Goal: Task Accomplishment & Management: Manage account settings

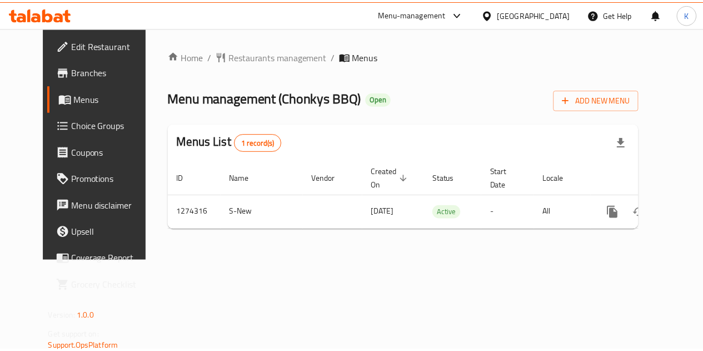
scroll to position [0, 4]
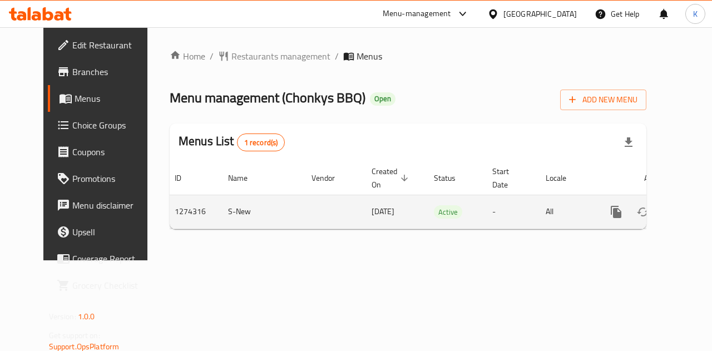
click at [483, 220] on td "-" at bounding box center [509, 212] width 53 height 34
click at [691, 213] on icon "enhanced table" at bounding box center [696, 212] width 10 height 10
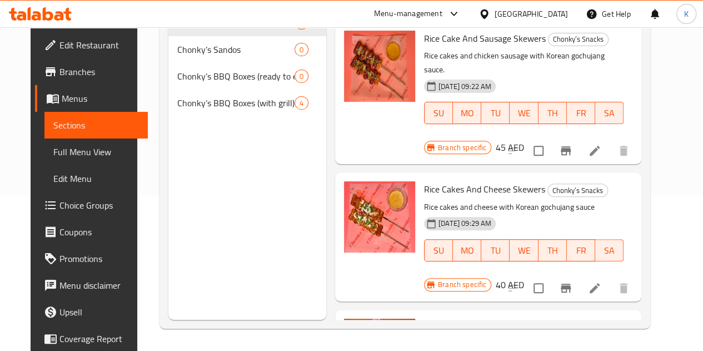
click at [53, 152] on span "Full Menu View" at bounding box center [96, 151] width 86 height 13
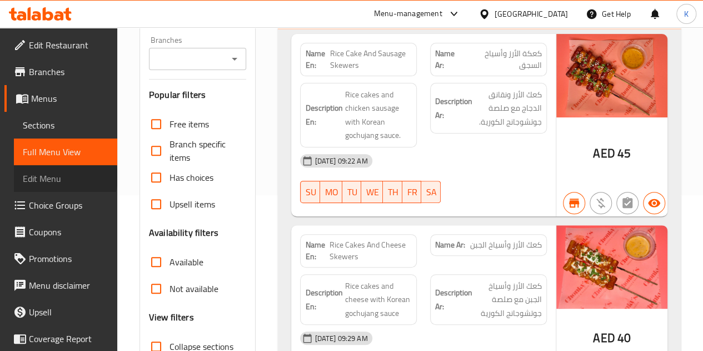
click at [64, 177] on span "Edit Menu" at bounding box center [66, 178] width 86 height 13
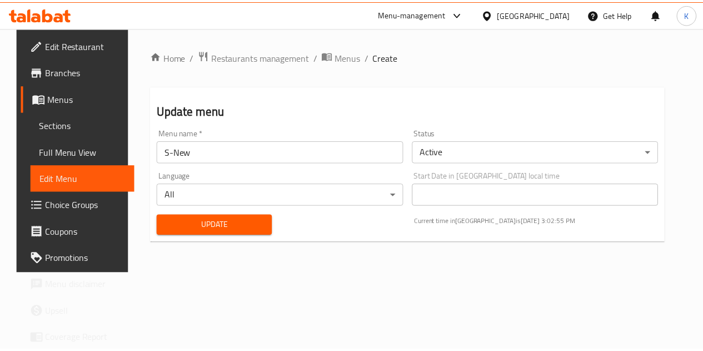
scroll to position [61, 0]
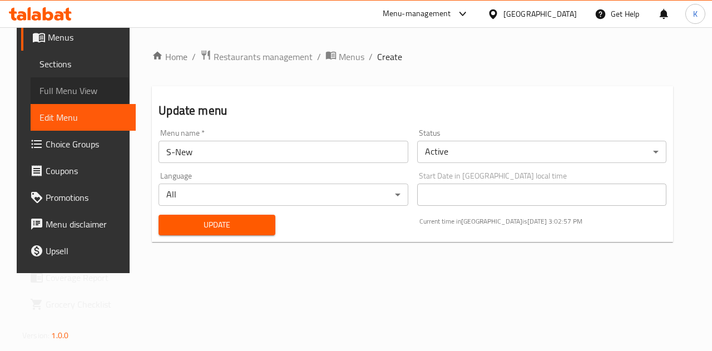
click at [57, 89] on span "Full Menu View" at bounding box center [82, 90] width 87 height 13
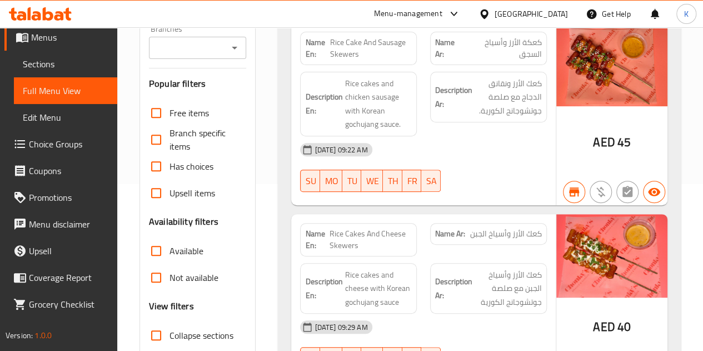
scroll to position [6, 0]
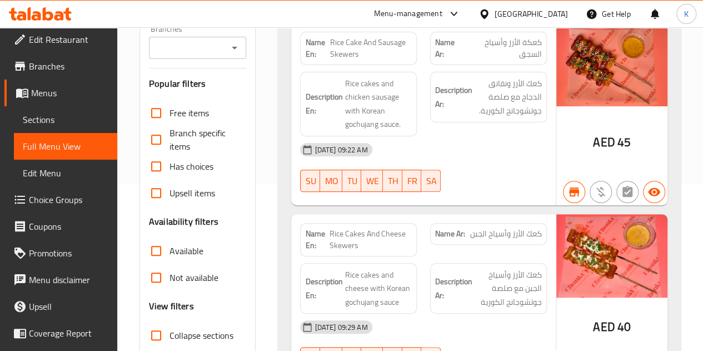
click at [53, 127] on link "Sections" at bounding box center [65, 119] width 103 height 27
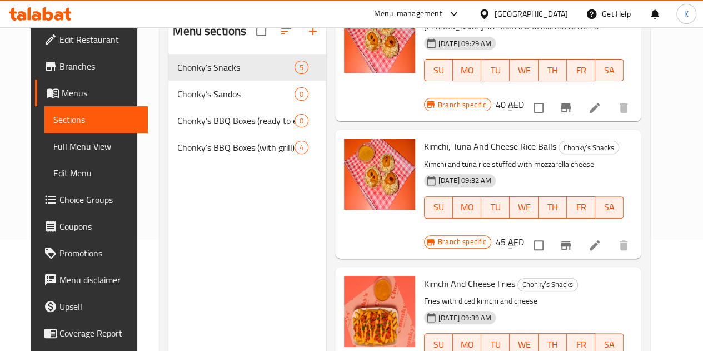
scroll to position [156, 0]
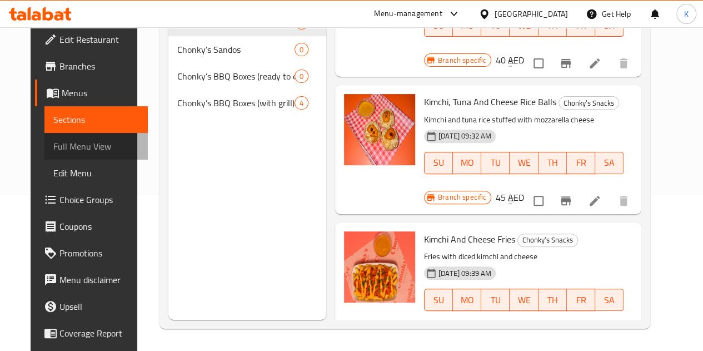
click at [71, 151] on span "Full Menu View" at bounding box center [96, 146] width 86 height 13
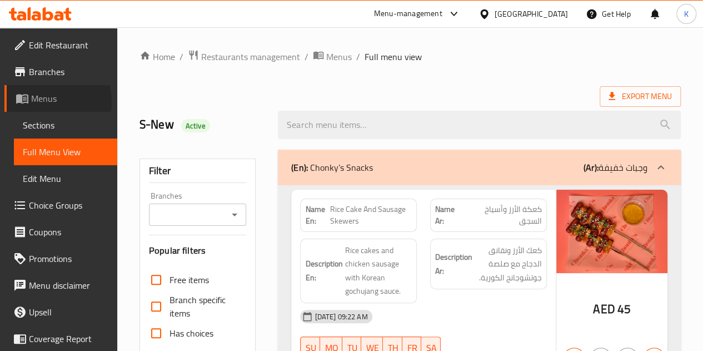
click at [41, 102] on span "Menus" at bounding box center [69, 98] width 77 height 13
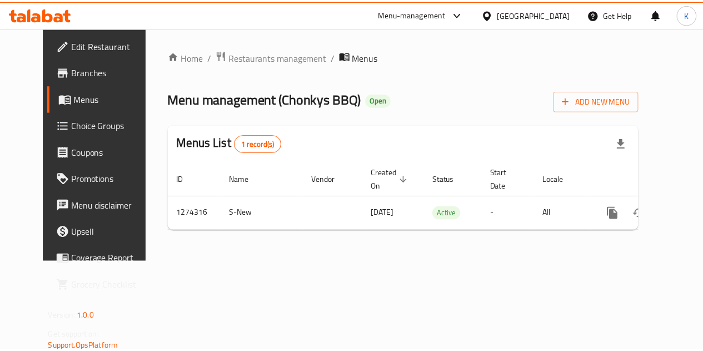
scroll to position [0, 4]
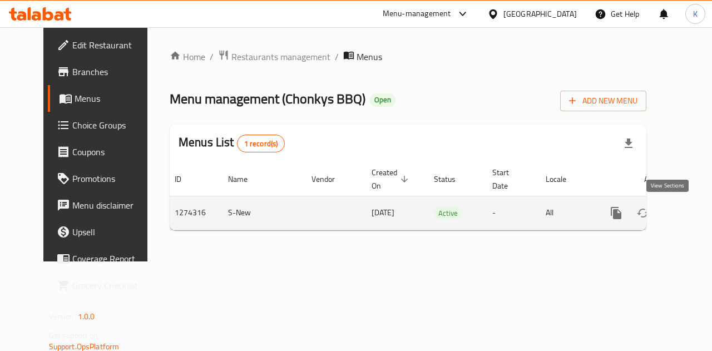
click at [691, 215] on icon "enhanced table" at bounding box center [696, 213] width 10 height 10
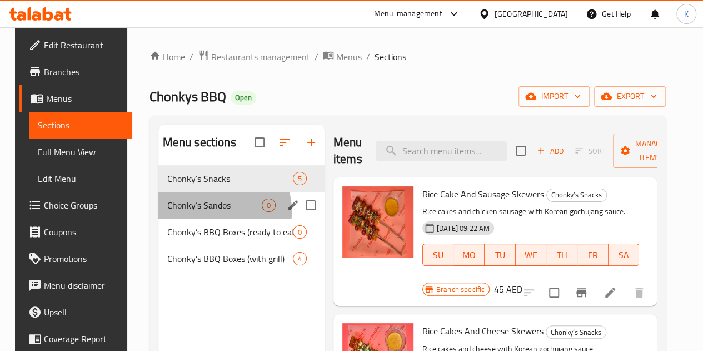
click at [189, 218] on div "Chonky’s Sandos 0" at bounding box center [241, 205] width 166 height 27
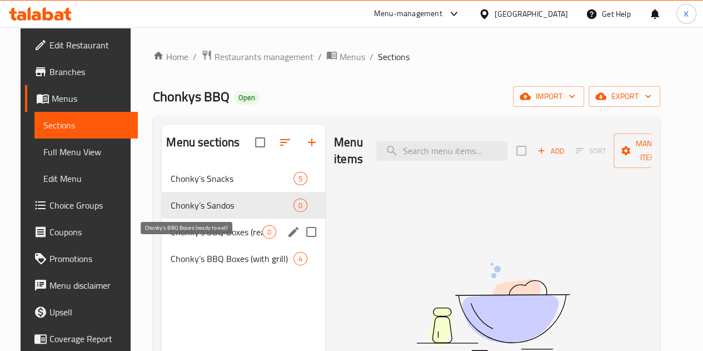
click at [188, 238] on span "Chonky’s BBQ Boxes (ready to eat)" at bounding box center [217, 231] width 92 height 13
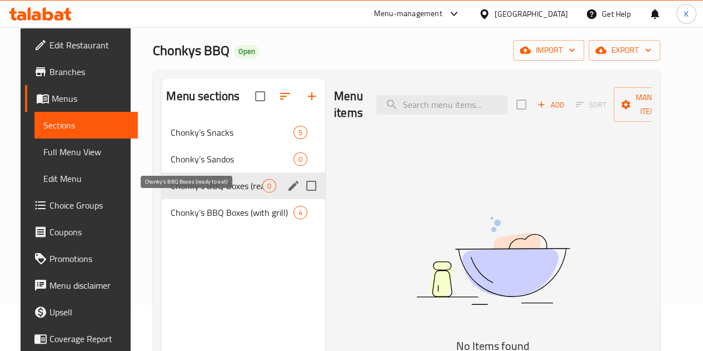
scroll to position [111, 0]
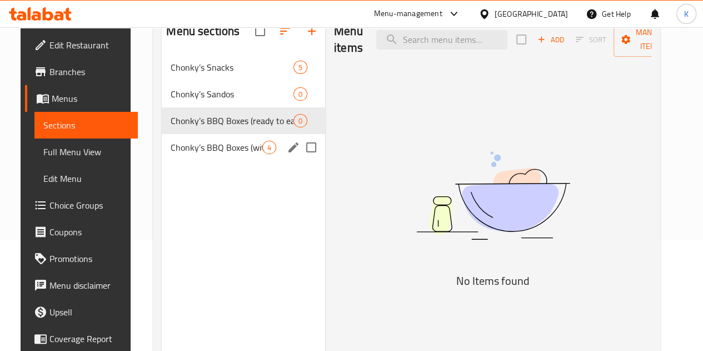
click at [223, 161] on div "Chonky’s BBQ Boxes (with grill) 4" at bounding box center [243, 147] width 163 height 27
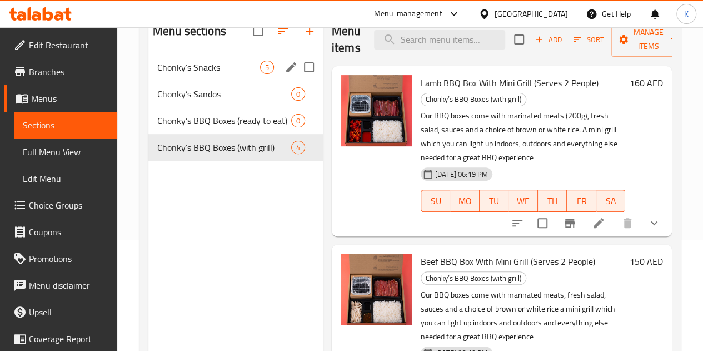
click at [210, 81] on div "Chonky’s Snacks 5" at bounding box center [235, 67] width 175 height 27
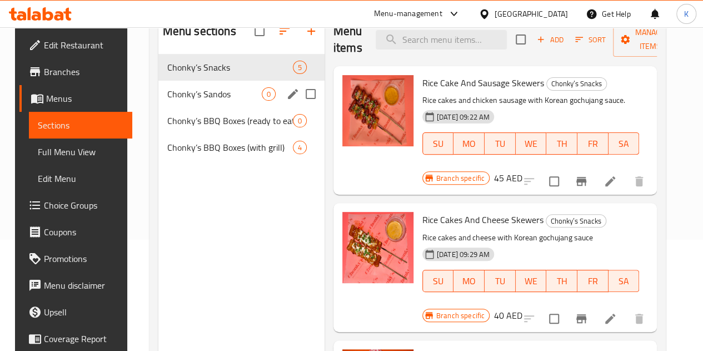
scroll to position [56, 0]
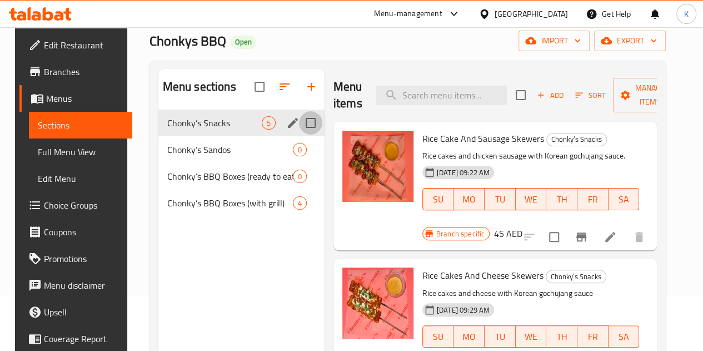
click at [299, 135] on input "Menu sections" at bounding box center [310, 122] width 23 height 23
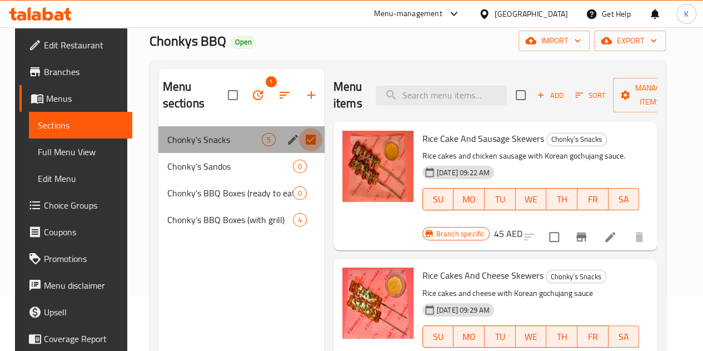
click at [299, 136] on input "Menu sections" at bounding box center [310, 139] width 23 height 23
checkbox input "false"
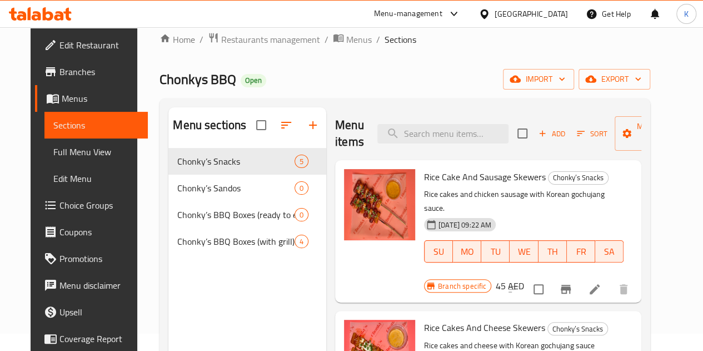
scroll to position [0, 0]
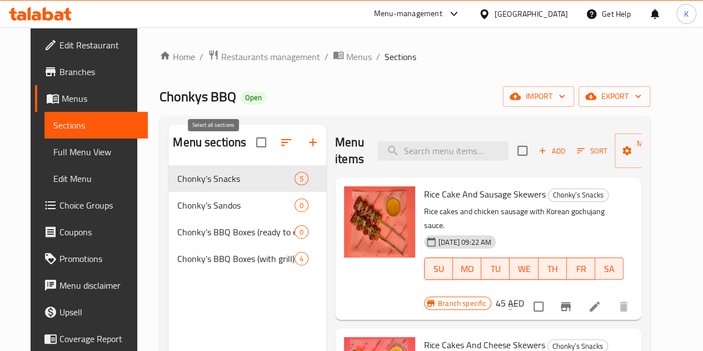
click at [250, 148] on input "checkbox" at bounding box center [261, 142] width 23 height 23
checkbox input "true"
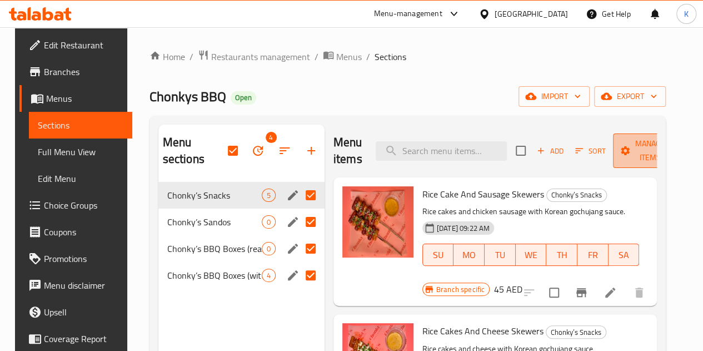
click at [622, 158] on span "Manage items" at bounding box center [650, 151] width 57 height 28
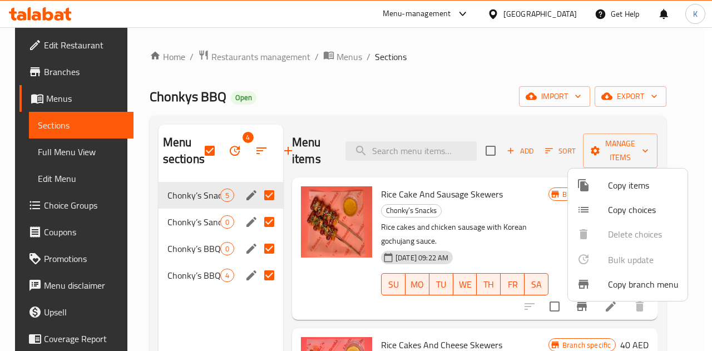
click at [496, 103] on div at bounding box center [356, 175] width 712 height 351
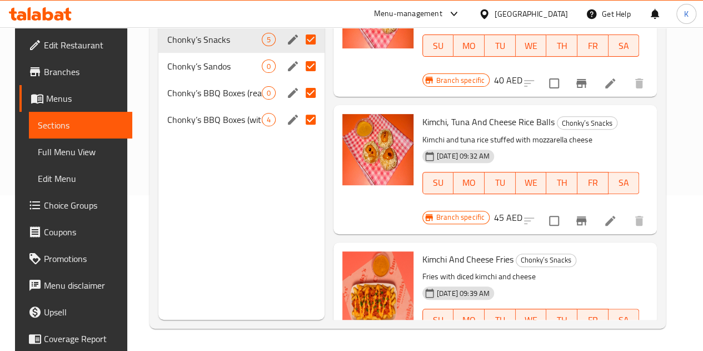
scroll to position [361, 0]
